Goal: Task Accomplishment & Management: Use online tool/utility

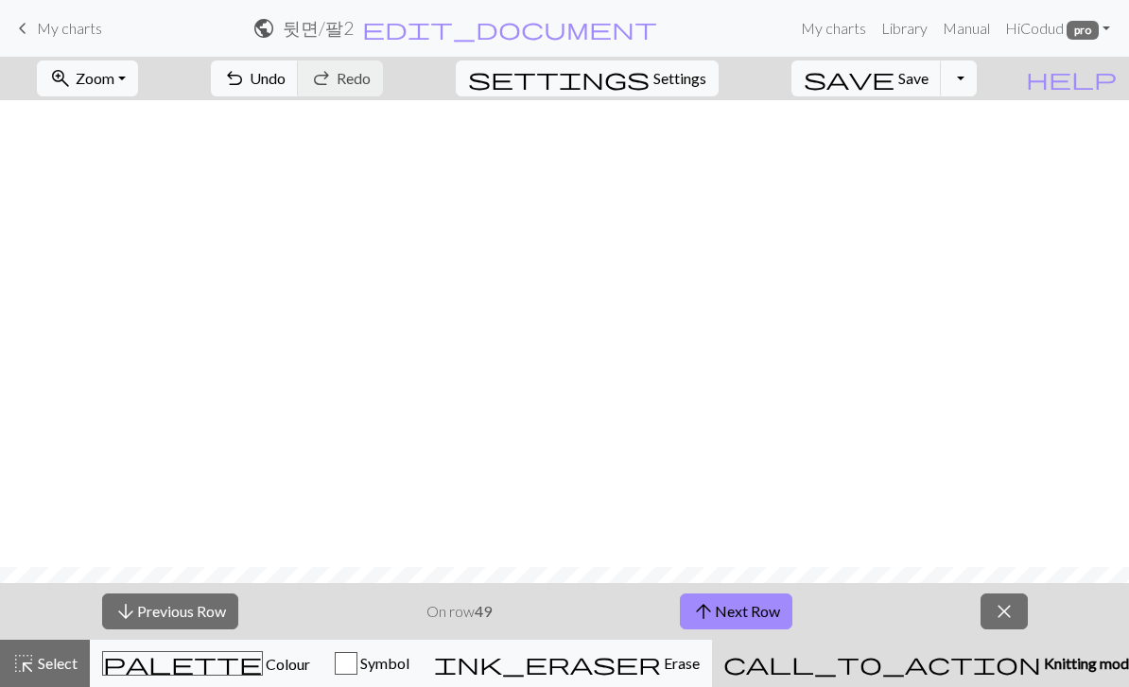
scroll to position [467, 0]
click at [138, 83] on button "zoom_in Zoom Zoom" at bounding box center [87, 79] width 101 height 36
click at [176, 252] on button "100%" at bounding box center [112, 257] width 149 height 30
click at [138, 79] on button "zoom_in Zoom Zoom" at bounding box center [87, 79] width 101 height 36
click at [187, 231] on button "50%" at bounding box center [112, 227] width 149 height 30
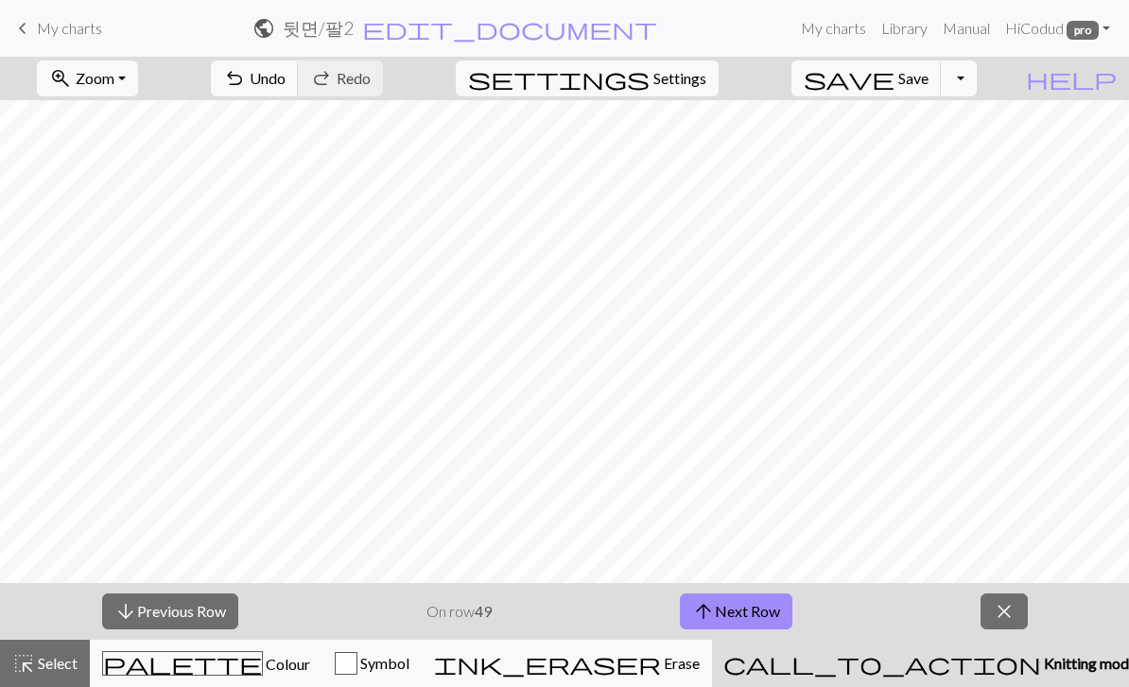
scroll to position [179, 0]
click at [29, 34] on span "keyboard_arrow_left" at bounding box center [22, 28] width 23 height 26
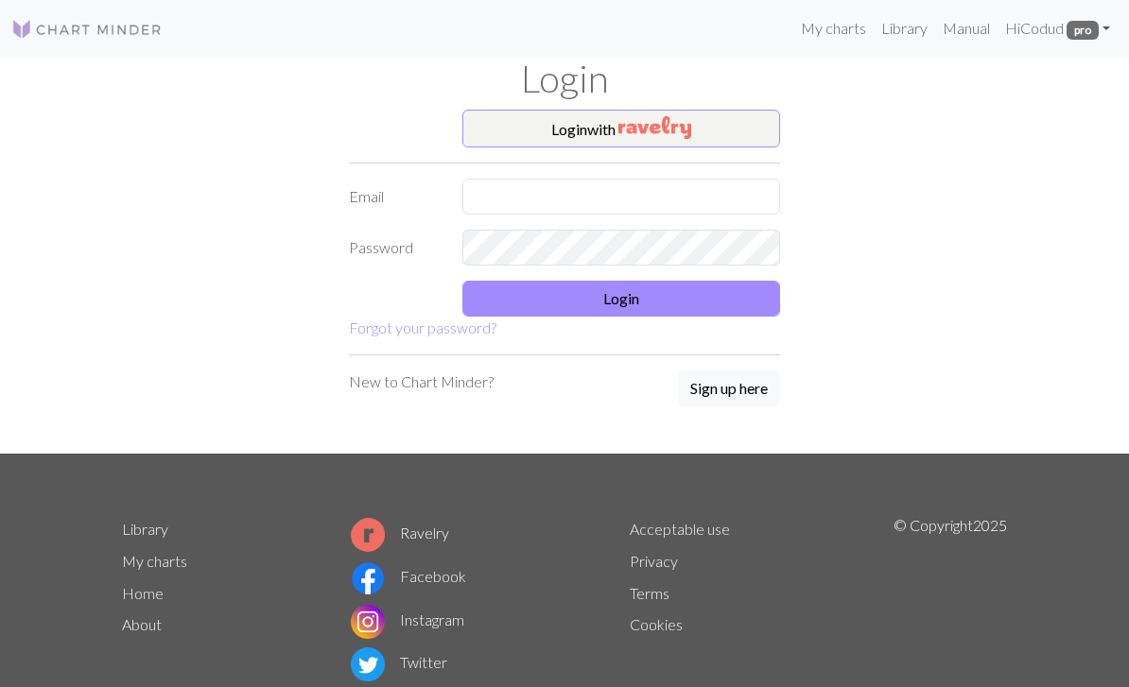
click at [728, 171] on form "Login with Email Password Login Forgot your password?" at bounding box center [564, 225] width 431 height 230
click at [727, 170] on form "Login with Email Password Login Forgot your password?" at bounding box center [564, 225] width 431 height 230
click at [716, 199] on input "text" at bounding box center [621, 197] width 318 height 36
type input "[EMAIL_ADDRESS][DOMAIN_NAME]"
click at [738, 299] on button "Login" at bounding box center [621, 299] width 318 height 36
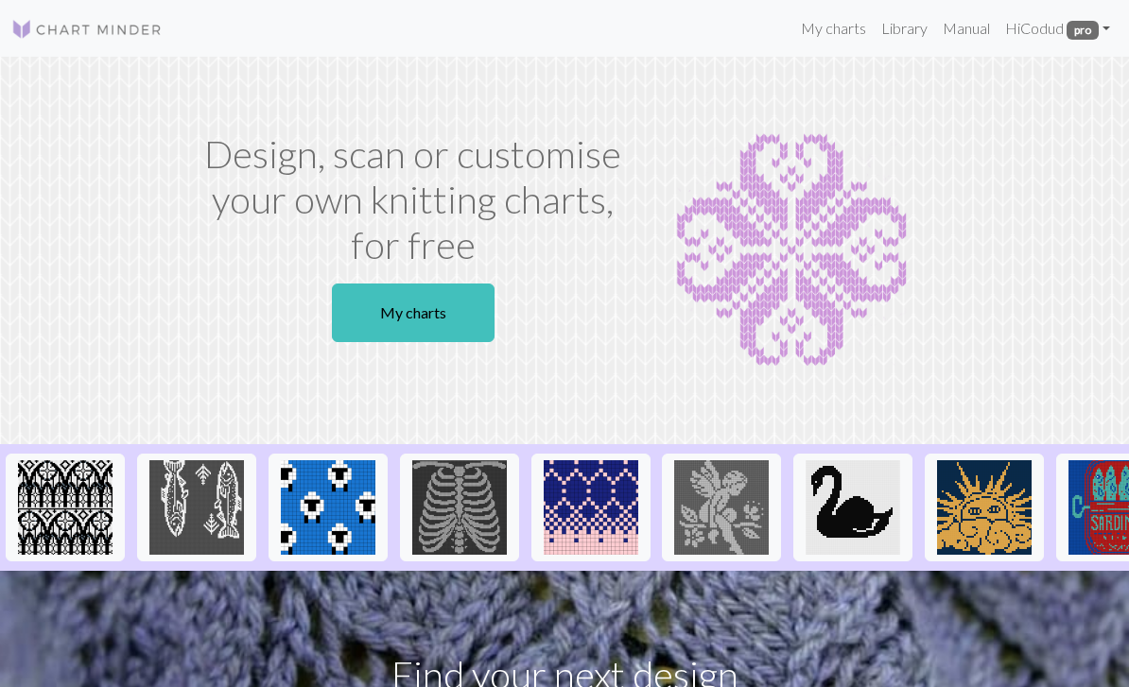
click at [452, 309] on link "My charts" at bounding box center [413, 313] width 163 height 59
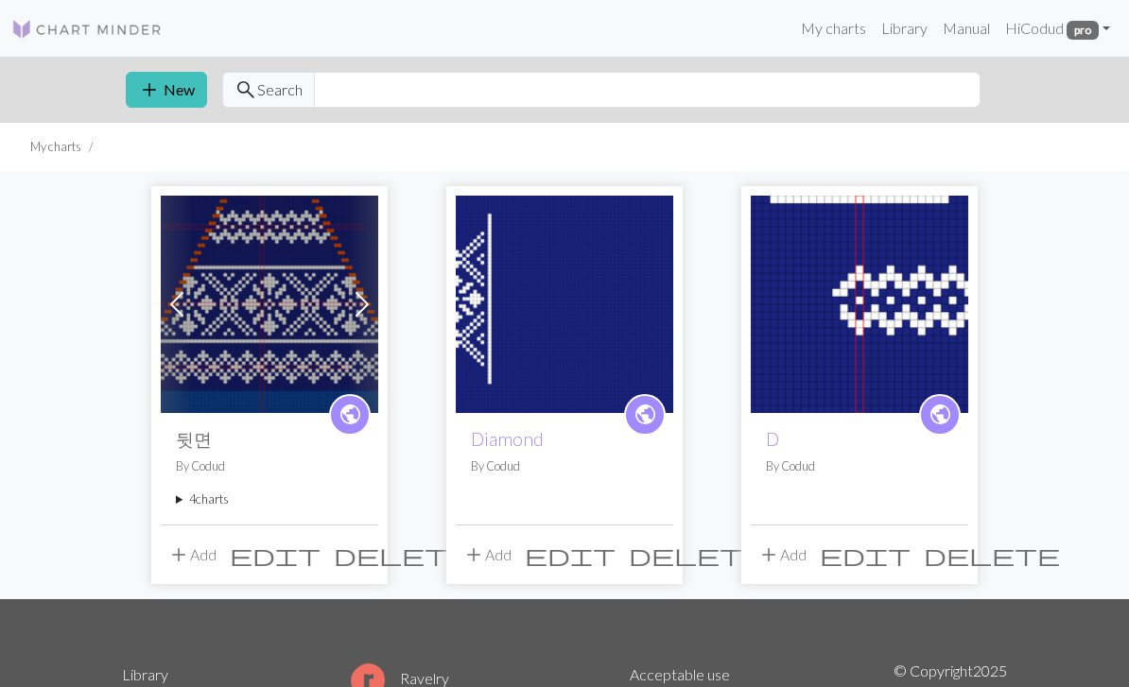
click at [200, 507] on summary "4 charts" at bounding box center [269, 500] width 187 height 18
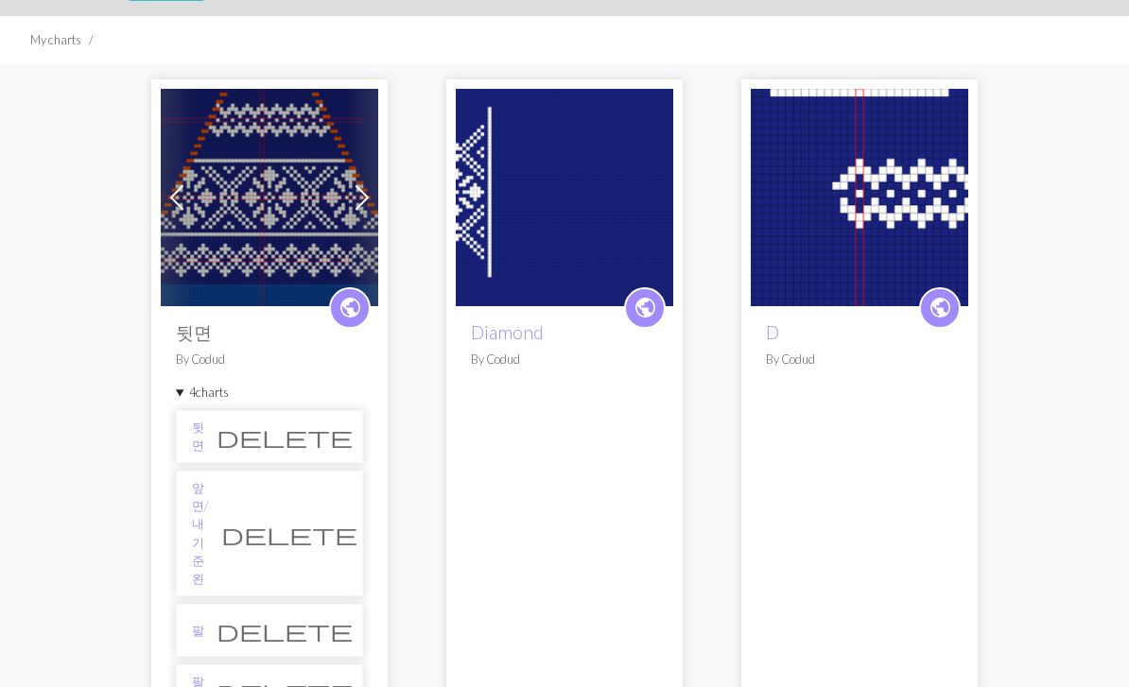
scroll to position [104, 0]
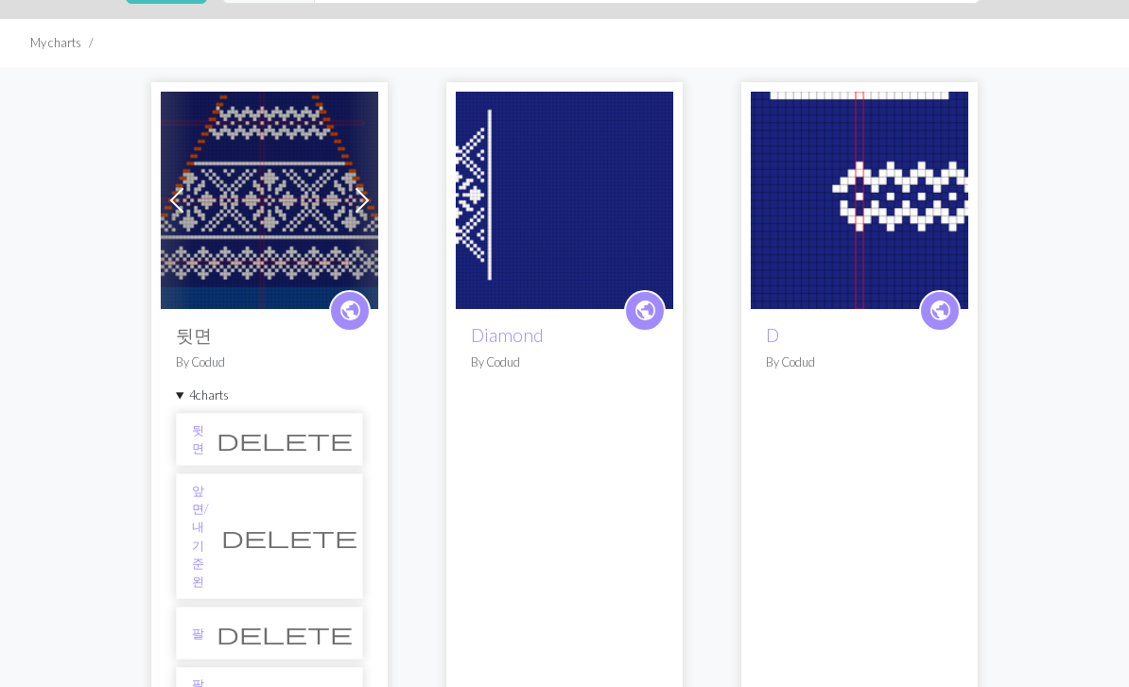
click at [252, 668] on li "팔2 delete" at bounding box center [269, 694] width 187 height 53
click at [201, 676] on link "팔2" at bounding box center [198, 694] width 12 height 36
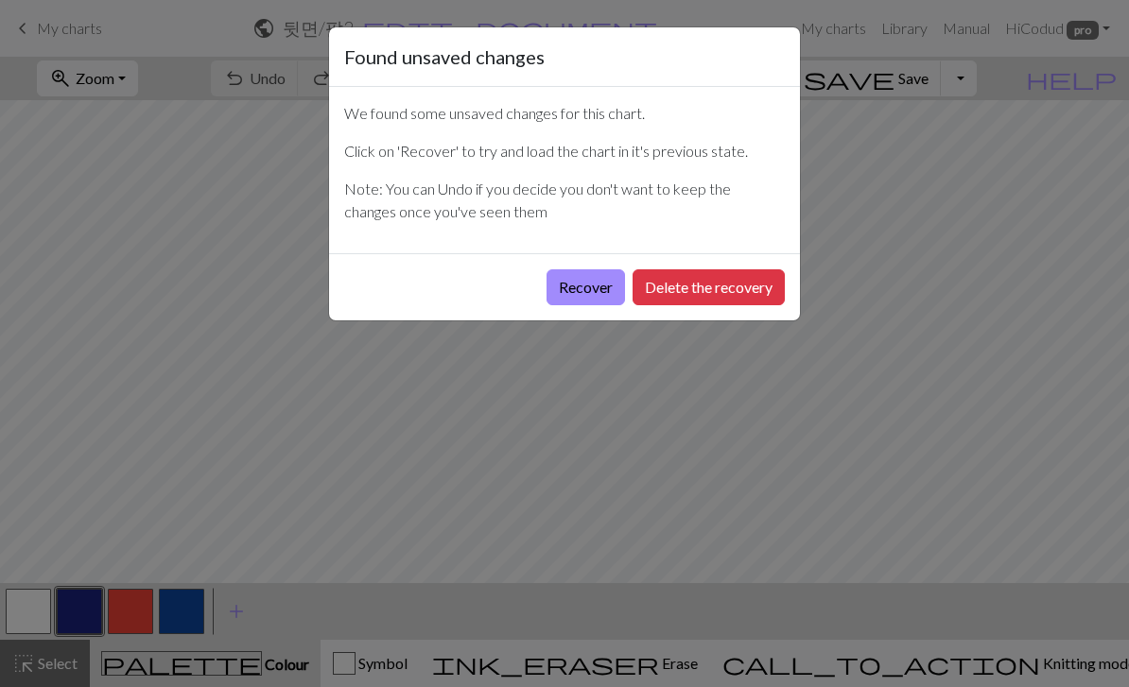
click at [755, 274] on button "Delete the recovery" at bounding box center [709, 287] width 152 height 36
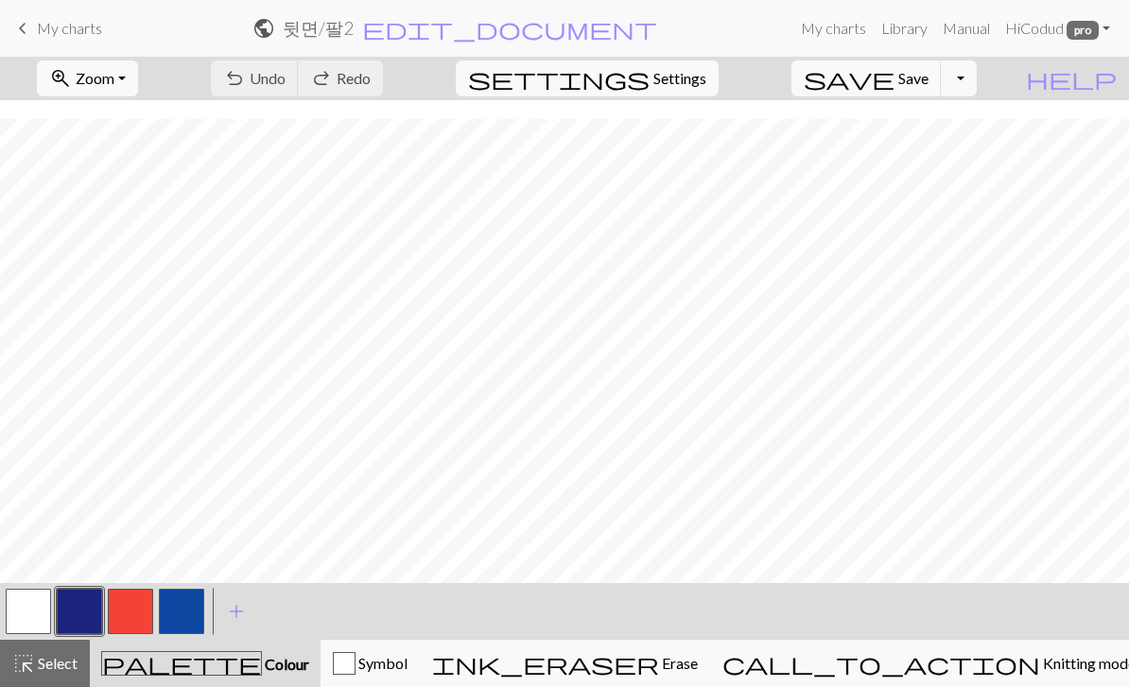
scroll to position [425, 0]
click at [1040, 658] on span "Knitting mode" at bounding box center [1088, 663] width 96 height 18
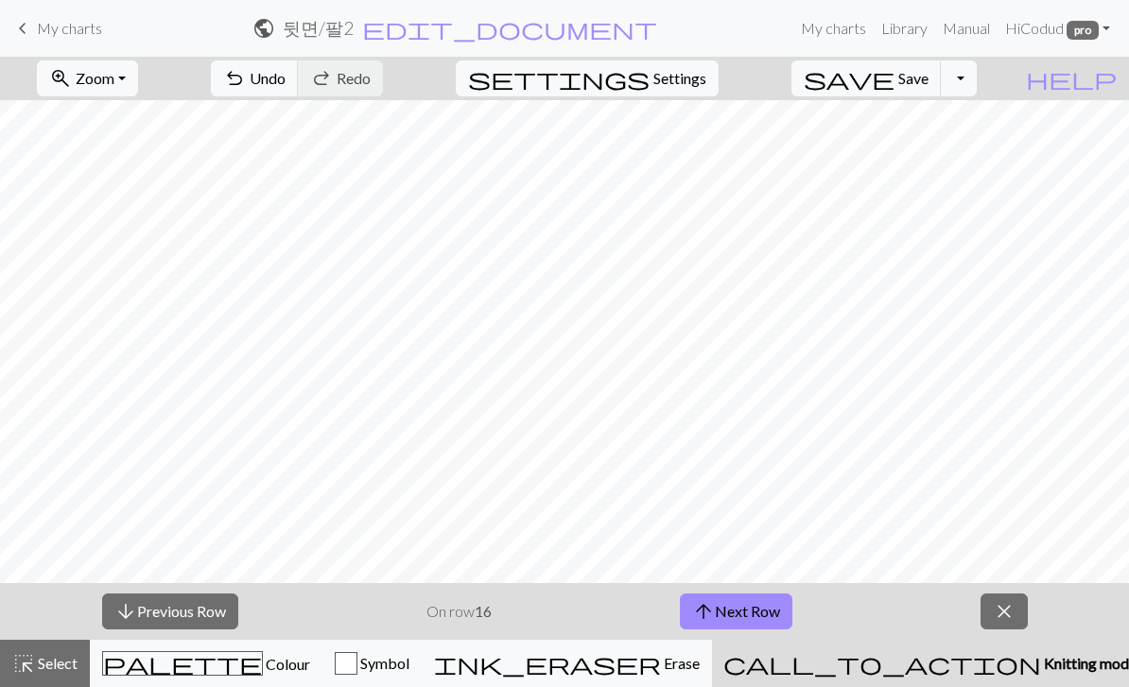
click at [181, 612] on button "arrow_downward Previous Row" at bounding box center [170, 612] width 136 height 36
click at [180, 611] on button "arrow_downward Previous Row" at bounding box center [170, 612] width 136 height 36
click at [179, 611] on button "arrow_downward Previous Row" at bounding box center [170, 612] width 136 height 36
click at [179, 610] on button "arrow_downward Previous Row" at bounding box center [170, 612] width 136 height 36
click at [181, 615] on button "arrow_downward Previous Row" at bounding box center [170, 612] width 136 height 36
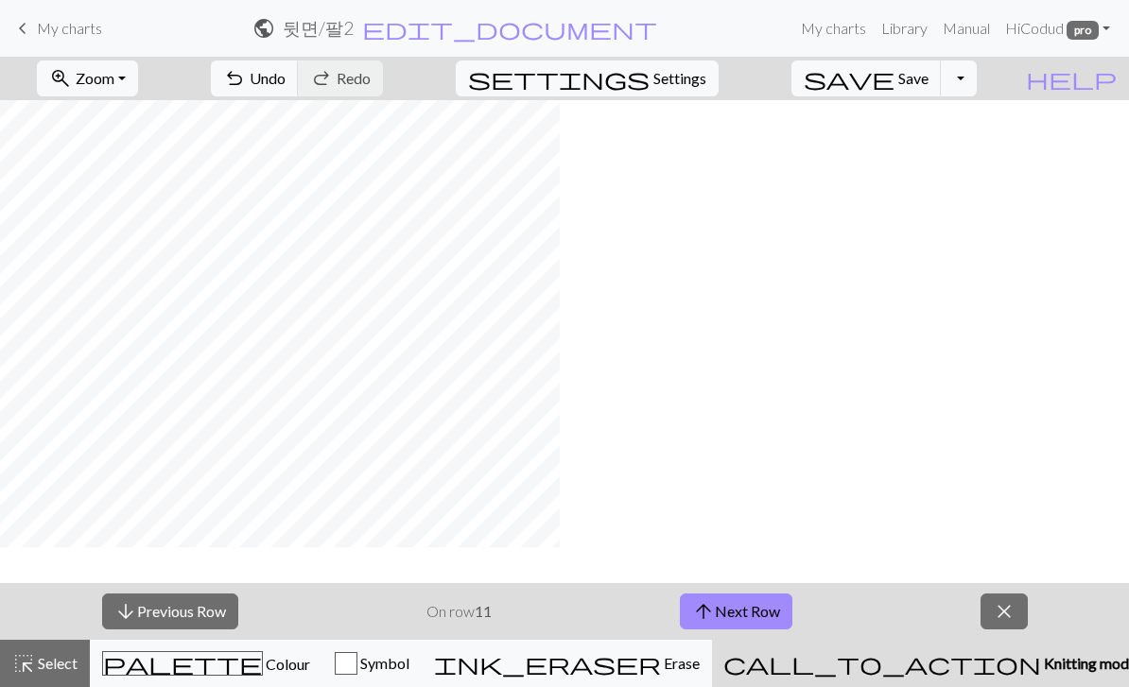
click at [784, 614] on button "arrow_upward Next Row" at bounding box center [736, 612] width 113 height 36
click at [739, 622] on button "arrow_upward Next Row" at bounding box center [736, 612] width 113 height 36
click at [737, 614] on button "arrow_upward Next Row" at bounding box center [736, 612] width 113 height 36
click at [766, 619] on button "arrow_upward Next Row" at bounding box center [736, 612] width 113 height 36
click at [755, 603] on button "arrow_upward Next Row" at bounding box center [736, 612] width 113 height 36
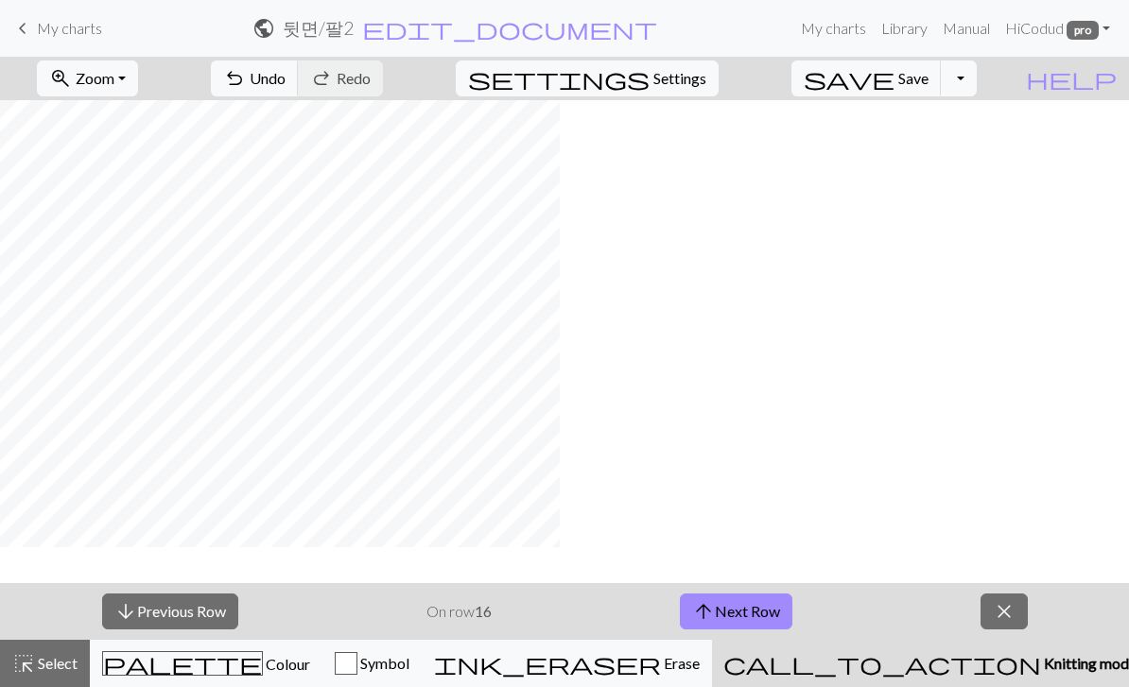
click at [752, 622] on button "arrow_upward Next Row" at bounding box center [736, 612] width 113 height 36
click at [721, 618] on button "arrow_upward Next Row" at bounding box center [736, 612] width 113 height 36
click at [745, 600] on button "arrow_upward Next Row" at bounding box center [736, 612] width 113 height 36
click at [738, 607] on button "arrow_upward Next Row" at bounding box center [736, 612] width 113 height 36
click at [759, 607] on button "arrow_upward Next Row" at bounding box center [736, 612] width 113 height 36
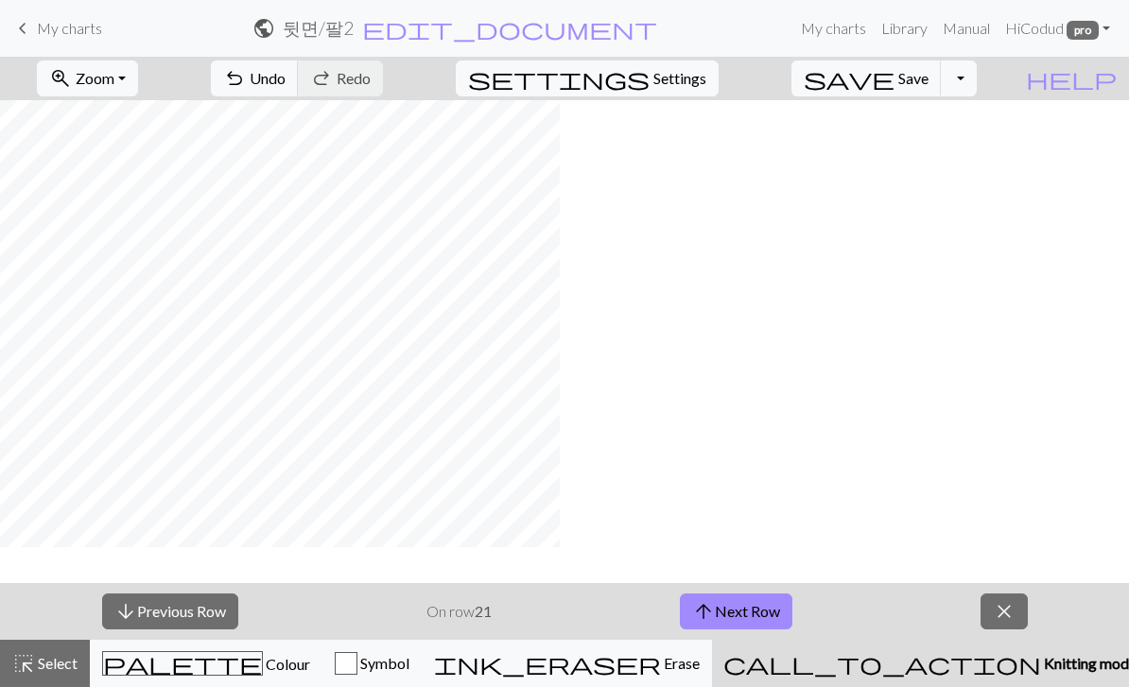
click at [755, 613] on button "arrow_upward Next Row" at bounding box center [736, 612] width 113 height 36
click at [762, 612] on button "arrow_upward Next Row" at bounding box center [736, 612] width 113 height 36
click at [773, 610] on button "arrow_upward Next Row" at bounding box center [736, 612] width 113 height 36
click at [780, 611] on button "arrow_upward Next Row" at bounding box center [736, 612] width 113 height 36
click at [766, 610] on button "arrow_upward Next Row" at bounding box center [736, 612] width 113 height 36
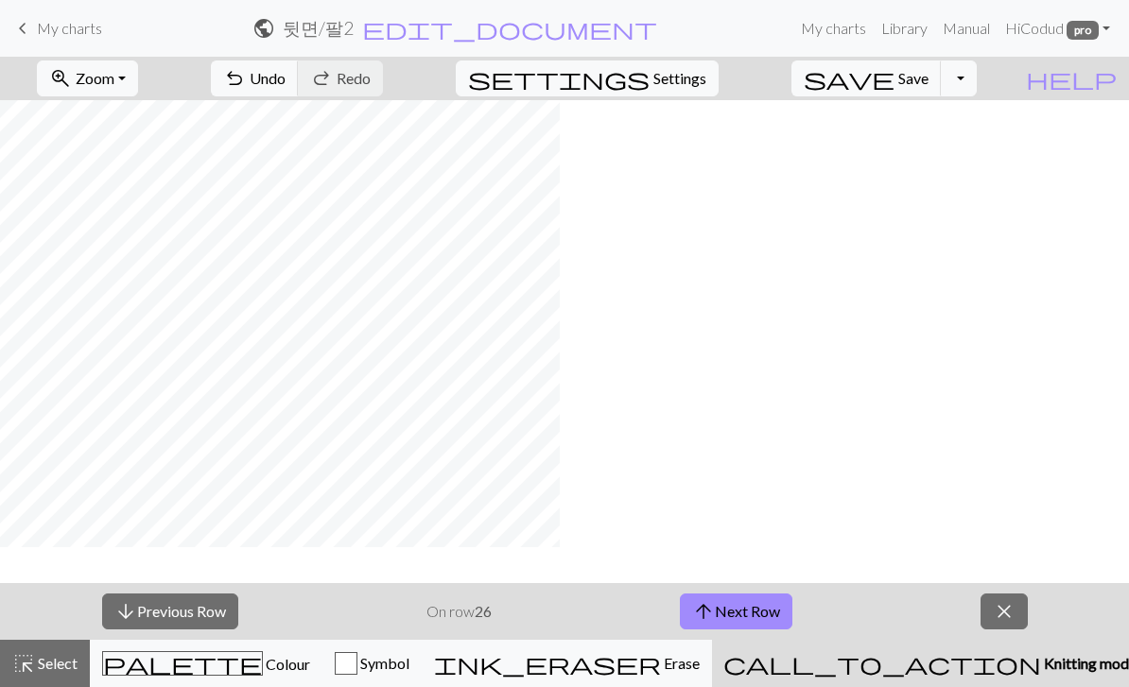
click at [736, 599] on button "arrow_upward Next Row" at bounding box center [736, 612] width 113 height 36
click at [729, 615] on button "arrow_upward Next Row" at bounding box center [736, 612] width 113 height 36
click at [771, 606] on button "arrow_upward Next Row" at bounding box center [736, 612] width 113 height 36
click at [755, 617] on button "arrow_upward Next Row" at bounding box center [736, 612] width 113 height 36
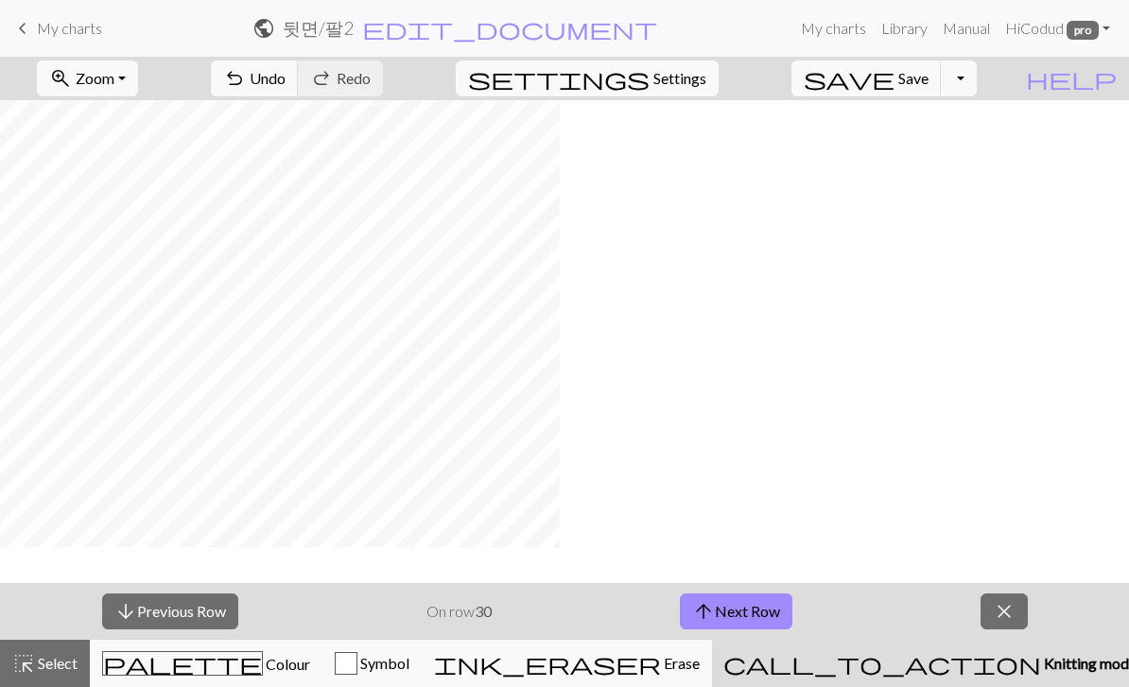
click at [773, 612] on button "arrow_upward Next Row" at bounding box center [736, 612] width 113 height 36
click at [746, 625] on button "arrow_upward Next Row" at bounding box center [736, 612] width 113 height 36
click at [759, 626] on button "arrow_upward Next Row" at bounding box center [736, 612] width 113 height 36
click at [759, 596] on button "arrow_upward Next Row" at bounding box center [736, 612] width 113 height 36
click at [787, 601] on button "arrow_upward Next Row" at bounding box center [736, 612] width 113 height 36
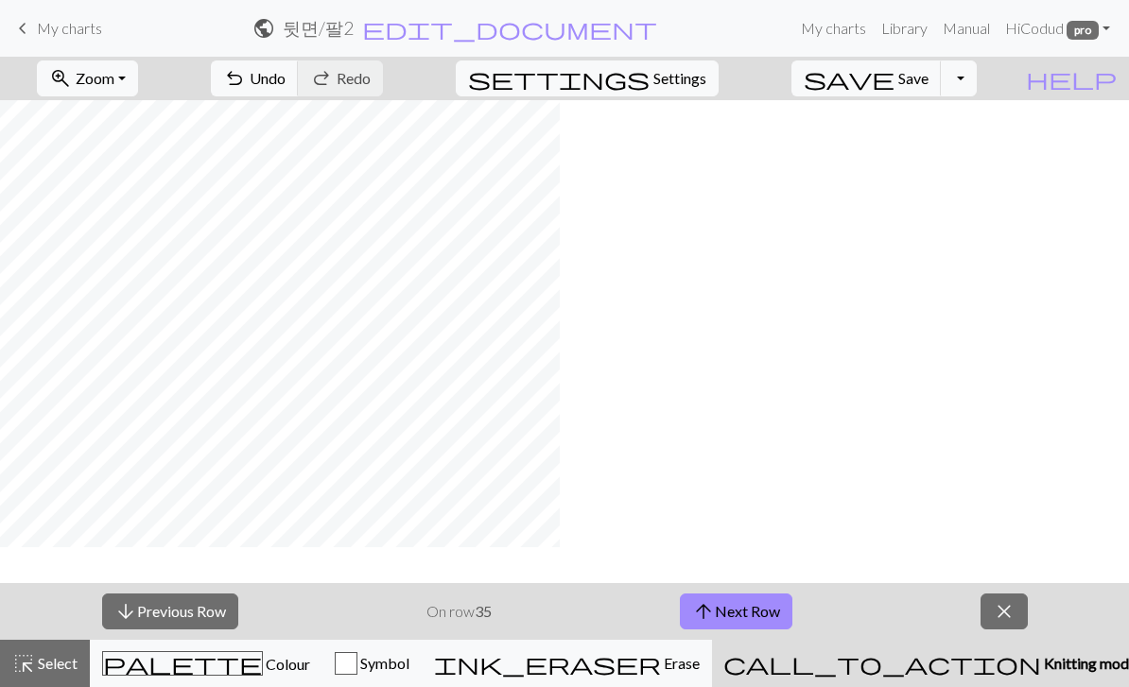
click at [762, 607] on button "arrow_upward Next Row" at bounding box center [736, 612] width 113 height 36
click at [761, 614] on button "arrow_upward Next Row" at bounding box center [736, 612] width 113 height 36
click at [746, 613] on button "arrow_upward Next Row" at bounding box center [736, 612] width 113 height 36
click at [749, 620] on button "arrow_upward Next Row" at bounding box center [736, 612] width 113 height 36
click at [756, 616] on button "arrow_upward Next Row" at bounding box center [736, 612] width 113 height 36
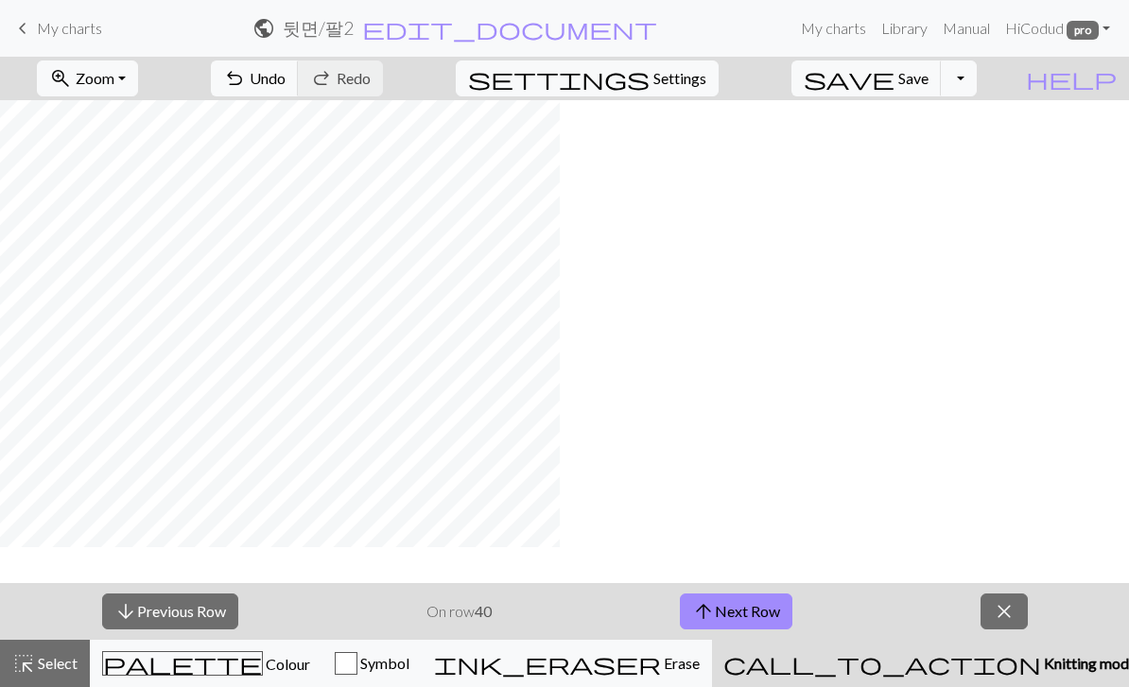
click at [787, 613] on button "arrow_upward Next Row" at bounding box center [736, 612] width 113 height 36
click at [755, 617] on button "arrow_upward Next Row" at bounding box center [736, 612] width 113 height 36
click at [764, 624] on button "arrow_upward Next Row" at bounding box center [736, 612] width 113 height 36
click at [773, 613] on button "arrow_upward Next Row" at bounding box center [736, 612] width 113 height 36
click at [777, 616] on button "arrow_upward Next Row" at bounding box center [736, 612] width 113 height 36
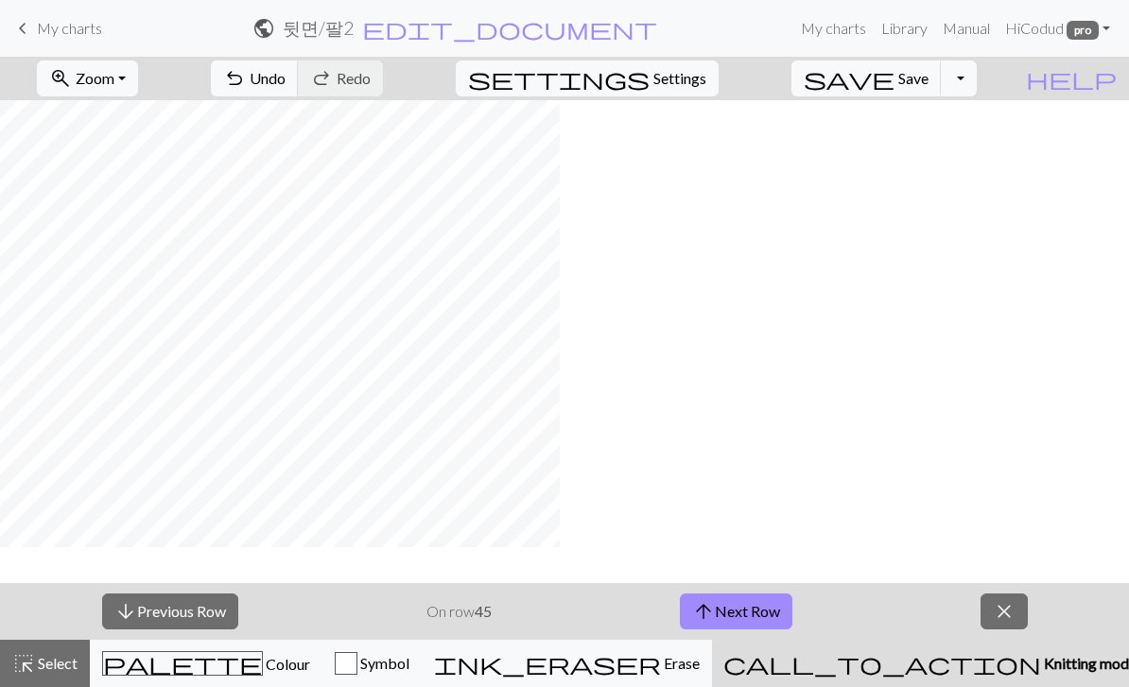
click at [746, 606] on button "arrow_upward Next Row" at bounding box center [736, 612] width 113 height 36
click at [748, 622] on button "arrow_upward Next Row" at bounding box center [736, 612] width 113 height 36
click at [764, 604] on button "arrow_upward Next Row" at bounding box center [736, 612] width 113 height 36
click at [775, 616] on button "arrow_upward Next Row" at bounding box center [736, 612] width 113 height 36
click at [114, 85] on span "Zoom" at bounding box center [95, 78] width 39 height 18
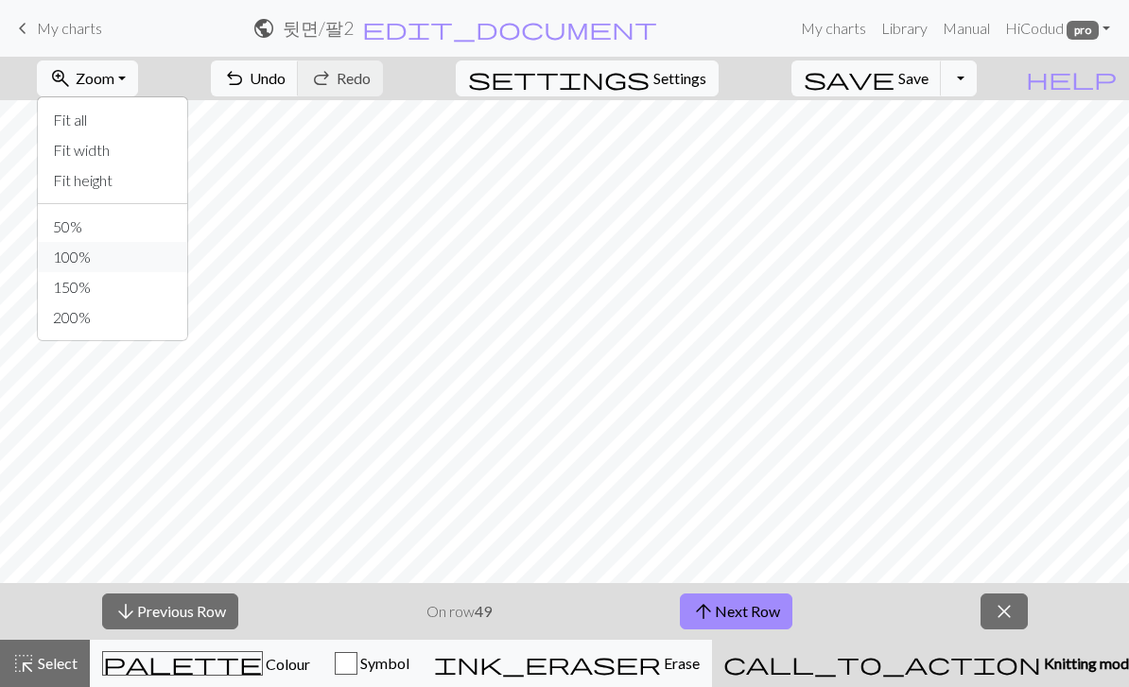
click at [120, 259] on button "100%" at bounding box center [112, 257] width 149 height 30
click at [114, 71] on span "Zoom" at bounding box center [95, 78] width 39 height 18
click at [124, 293] on button "150%" at bounding box center [112, 287] width 149 height 30
click at [755, 600] on button "arrow_upward Next Row" at bounding box center [736, 612] width 113 height 36
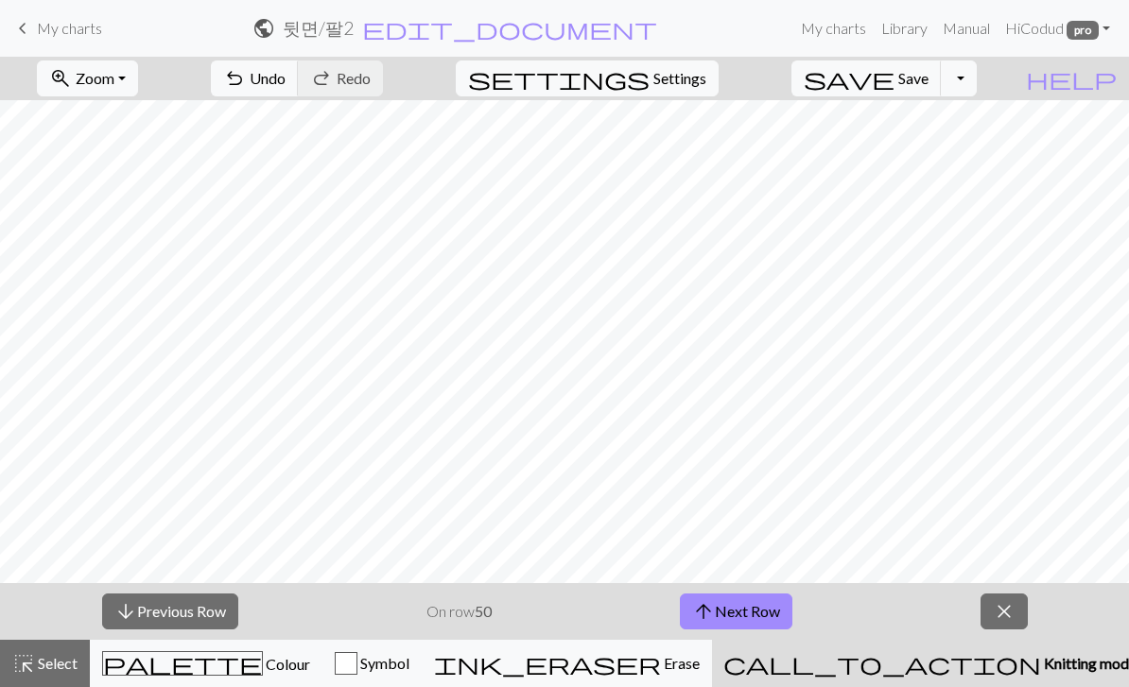
click at [742, 600] on button "arrow_upward Next Row" at bounding box center [736, 612] width 113 height 36
click at [768, 614] on button "arrow_upward Next Row" at bounding box center [736, 612] width 113 height 36
click at [739, 595] on button "arrow_upward Next Row" at bounding box center [736, 612] width 113 height 36
click at [765, 627] on button "arrow_upward Next Row" at bounding box center [736, 612] width 113 height 36
click at [722, 617] on button "arrow_upward Next Row" at bounding box center [736, 612] width 113 height 36
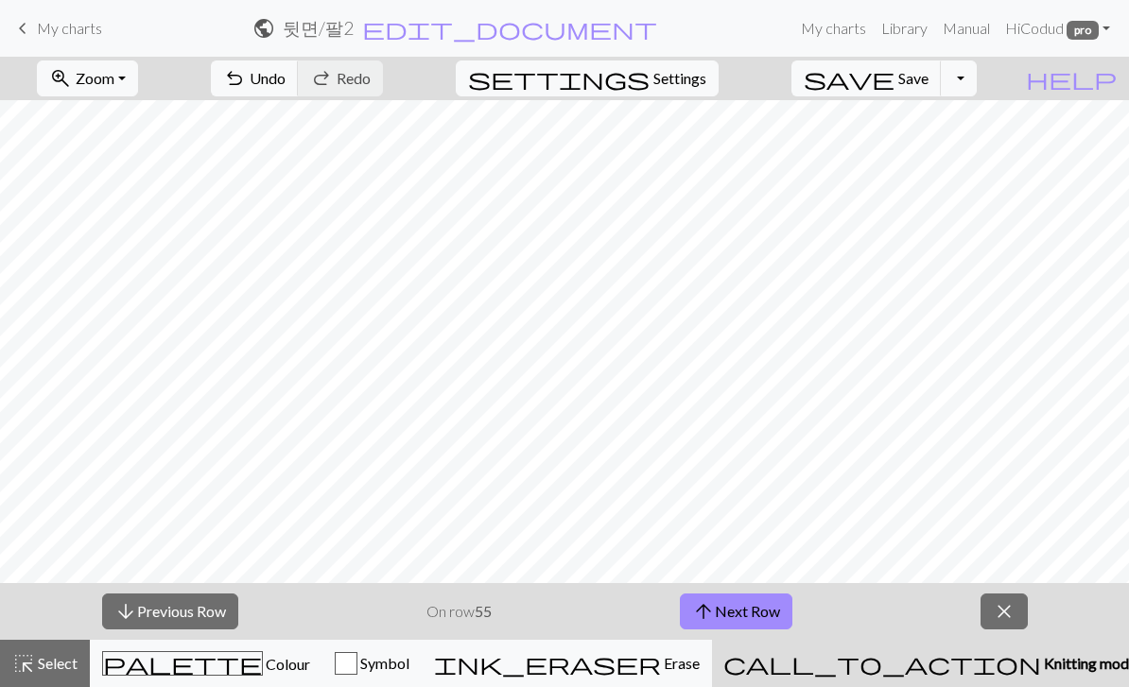
click at [740, 614] on button "arrow_upward Next Row" at bounding box center [736, 612] width 113 height 36
click at [708, 603] on span "arrow_upward" at bounding box center [703, 612] width 23 height 26
click at [755, 599] on button "arrow_upward Next Row" at bounding box center [736, 612] width 113 height 36
click at [720, 617] on button "arrow_upward Next Row" at bounding box center [736, 612] width 113 height 36
click at [721, 603] on button "arrow_upward Next Row" at bounding box center [736, 612] width 113 height 36
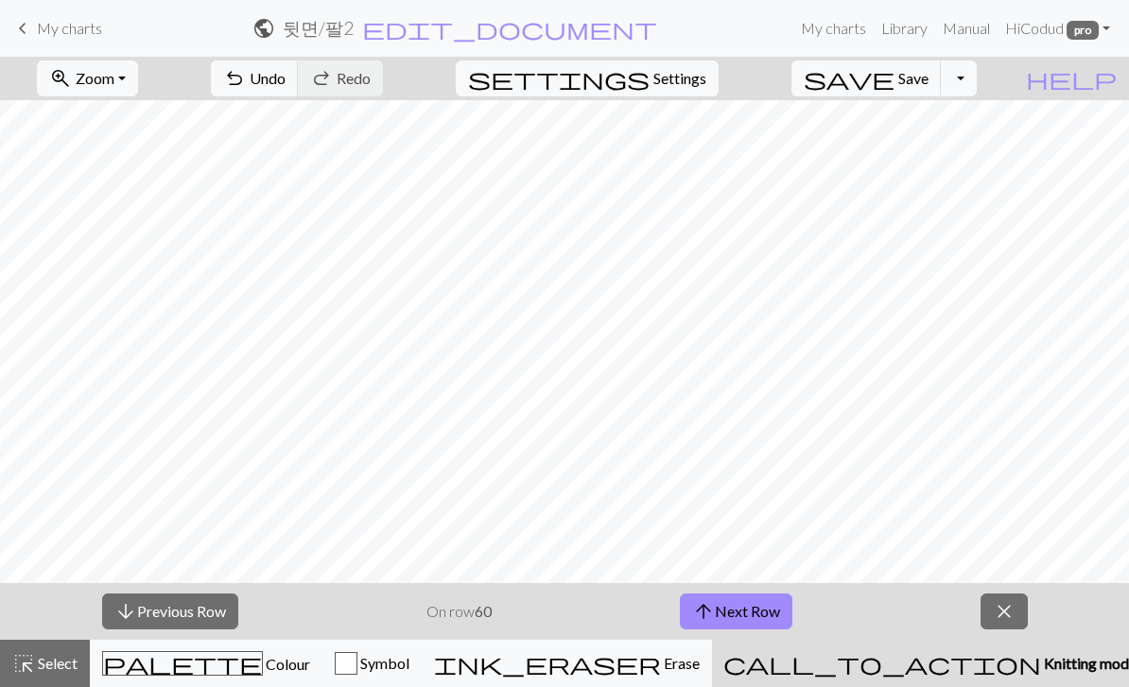
click at [757, 597] on button "arrow_upward Next Row" at bounding box center [736, 612] width 113 height 36
click at [750, 599] on button "arrow_upward Next Row" at bounding box center [736, 612] width 113 height 36
click at [736, 615] on button "arrow_upward Next Row" at bounding box center [736, 612] width 113 height 36
